Goal: Navigation & Orientation: Find specific page/section

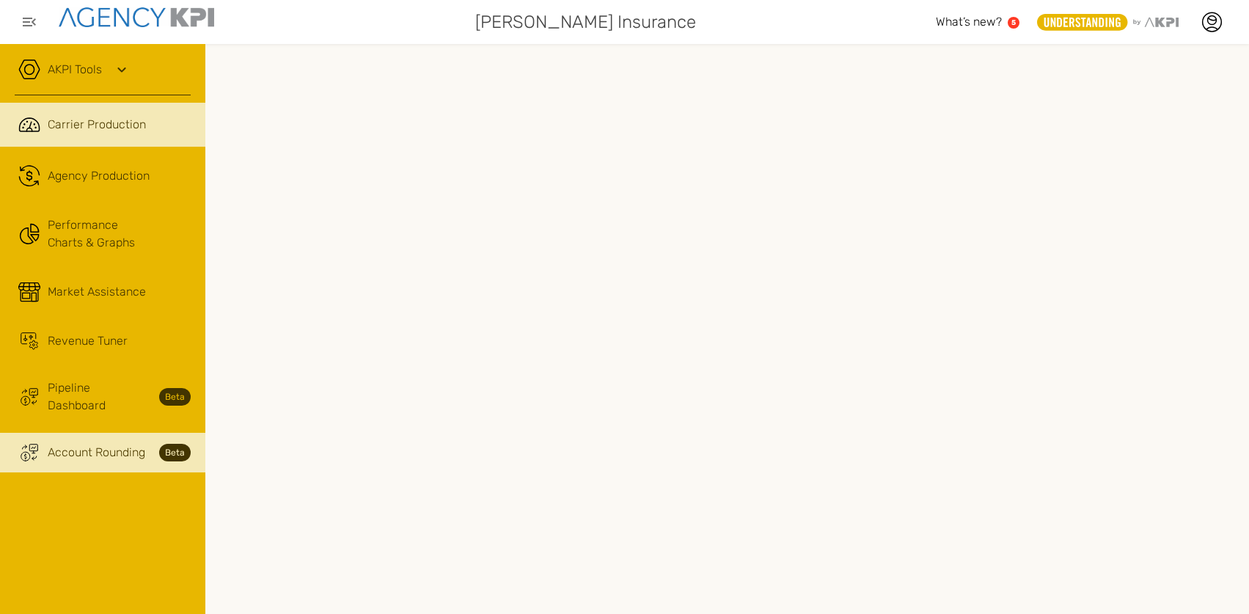
click at [104, 444] on span "Account Rounding" at bounding box center [97, 453] width 98 height 18
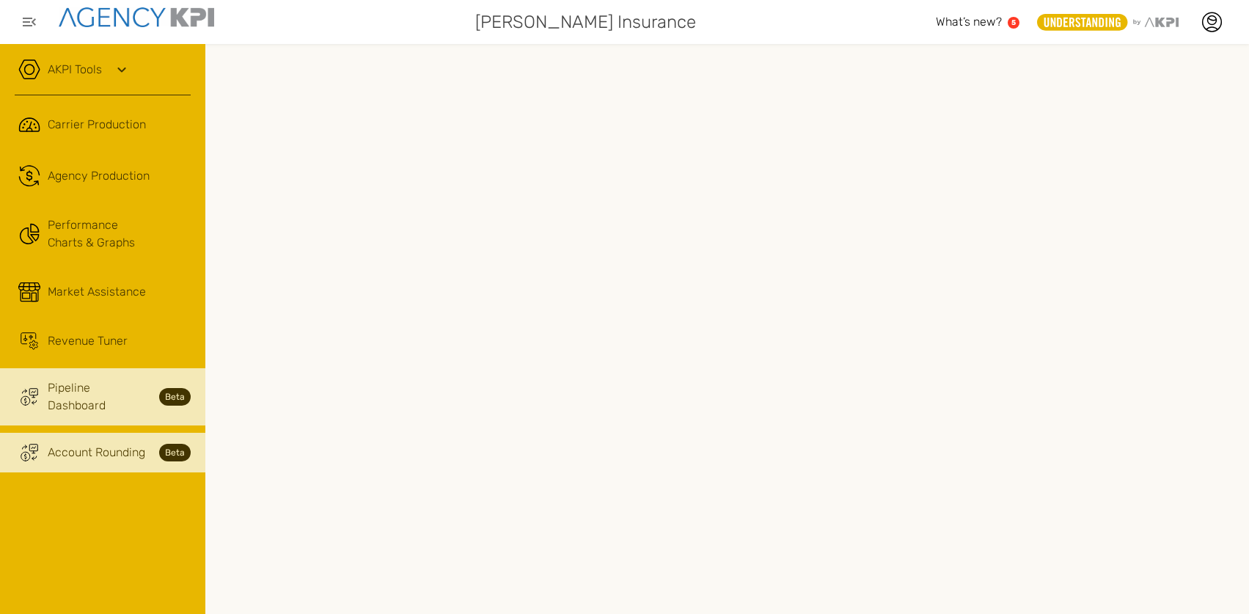
click at [88, 389] on span "Pipeline Dashboard" at bounding box center [99, 396] width 103 height 35
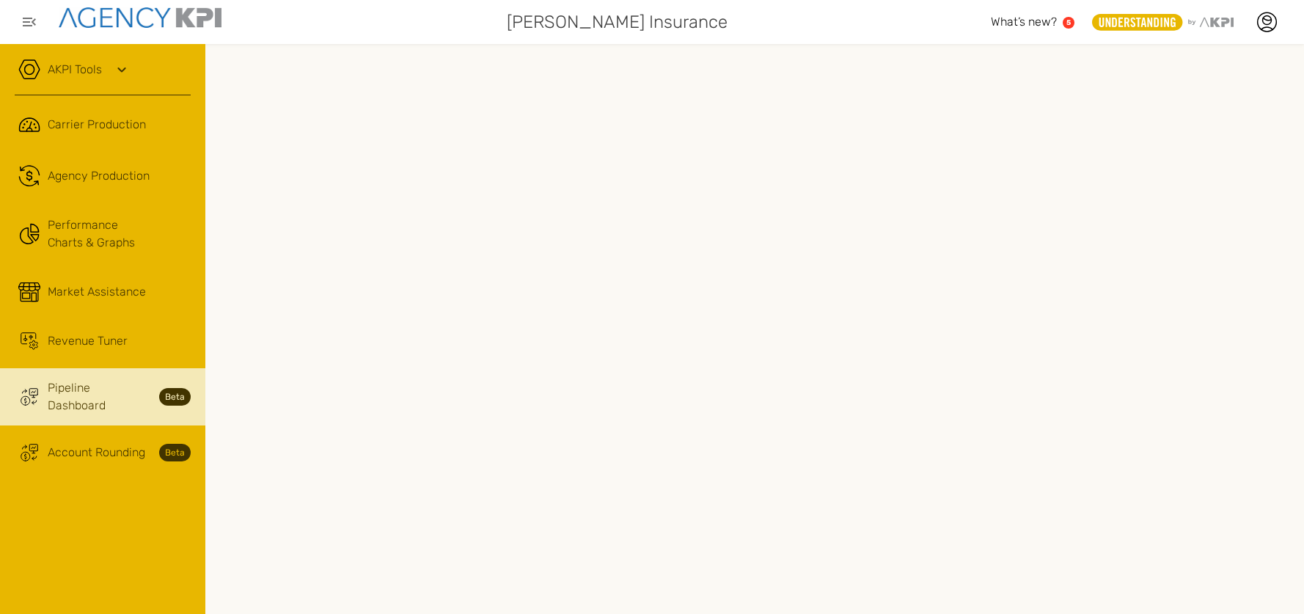
click at [68, 400] on link "Trading Coin Monitor Streamline Icon: https://streamlinehq.com Pipeline Dashboa…" at bounding box center [102, 396] width 205 height 57
click at [58, 349] on span "Revenue Tuner" at bounding box center [88, 341] width 80 height 18
click at [64, 397] on link "Trading Coin Monitor Streamline Icon: https://streamlinehq.com Pipeline Dashboa…" at bounding box center [102, 396] width 205 height 57
click at [1248, 24] on icon at bounding box center [1266, 22] width 22 height 22
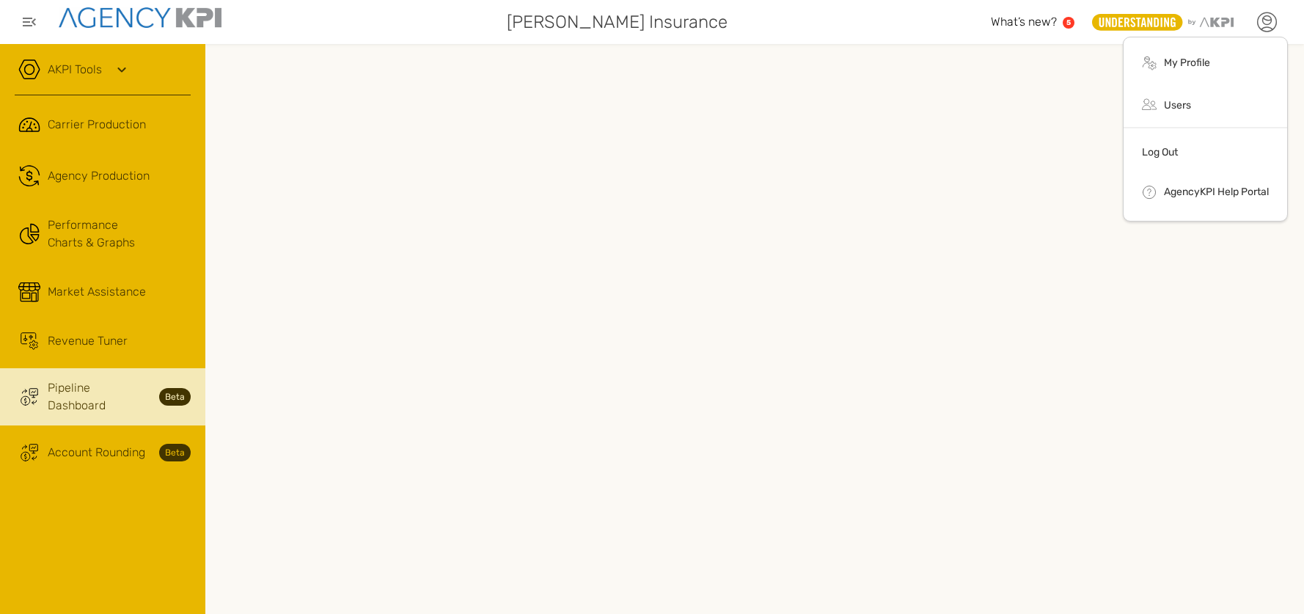
click at [1248, 24] on icon at bounding box center [1266, 22] width 22 height 22
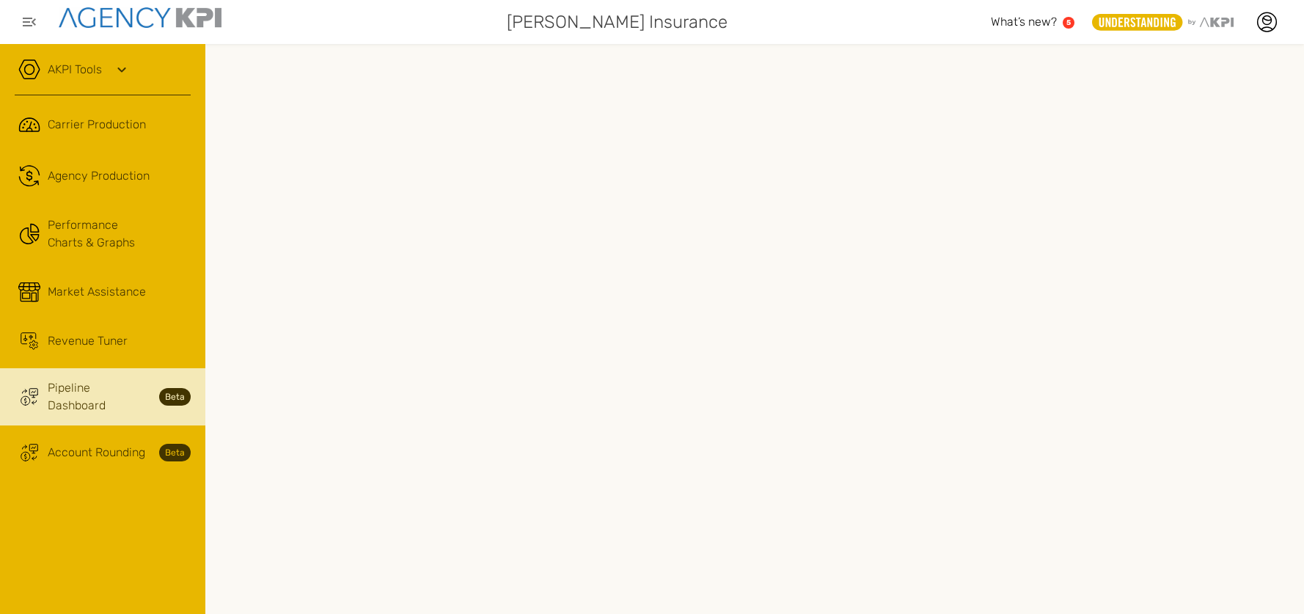
drag, startPoint x: 137, startPoint y: 508, endPoint x: 167, endPoint y: 491, distance: 34.8
click at [137, 508] on div "AKPI Tools AMS Data Upload AMS Data Health Input Additional Carrier Production …" at bounding box center [102, 329] width 205 height 570
